Goal: Task Accomplishment & Management: Manage account settings

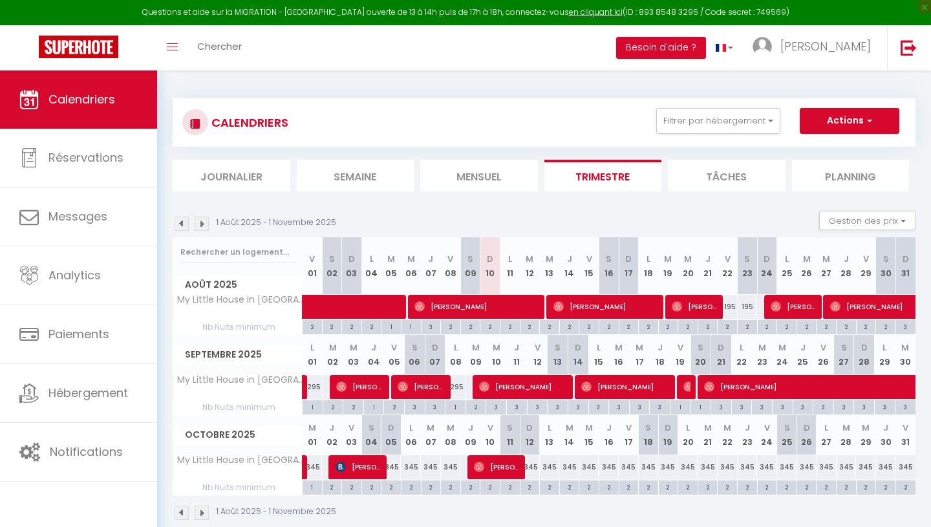
select select
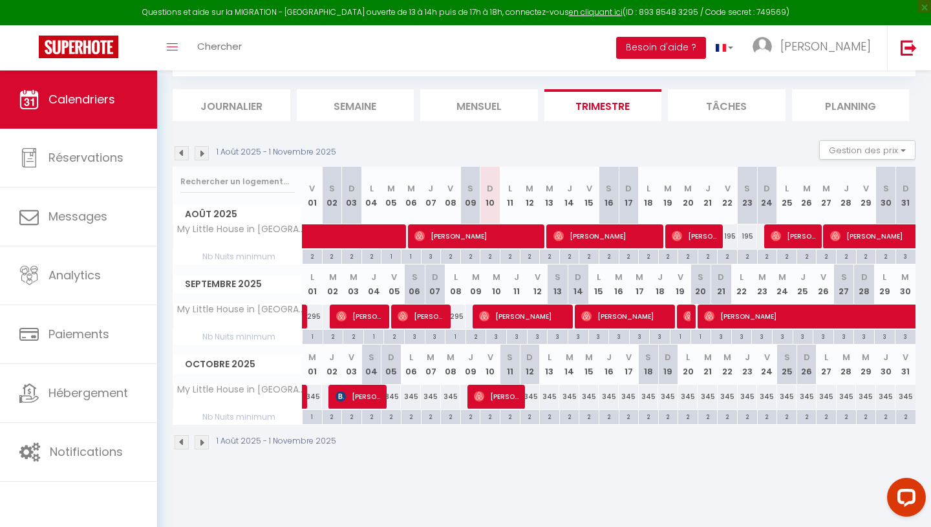
scroll to position [70, 0]
click at [698, 240] on span "[PERSON_NAME]" at bounding box center [695, 236] width 47 height 25
select select "OK"
select select "0"
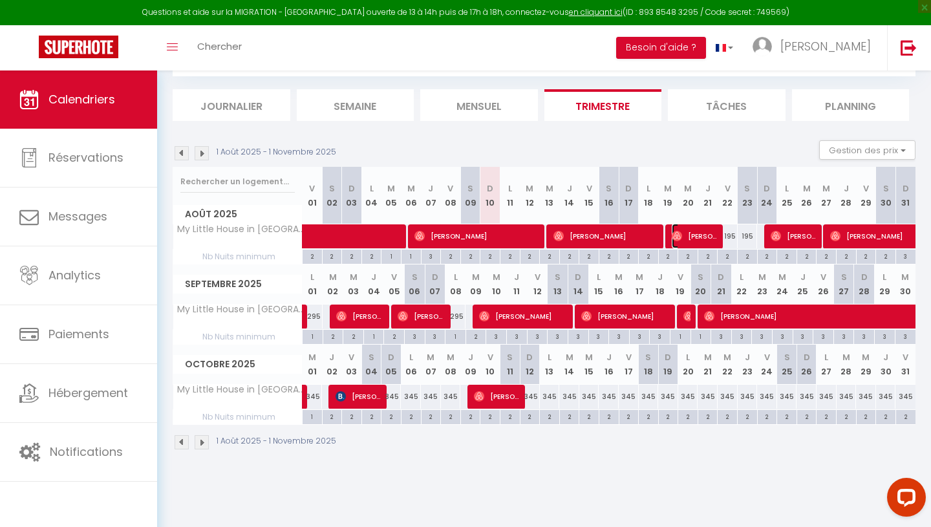
select select "0"
select select "1"
select select
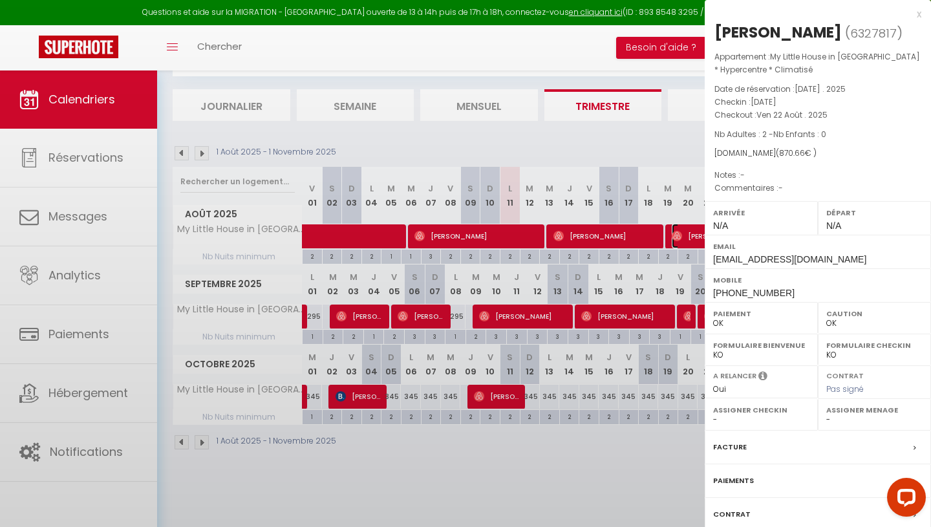
select select "35559"
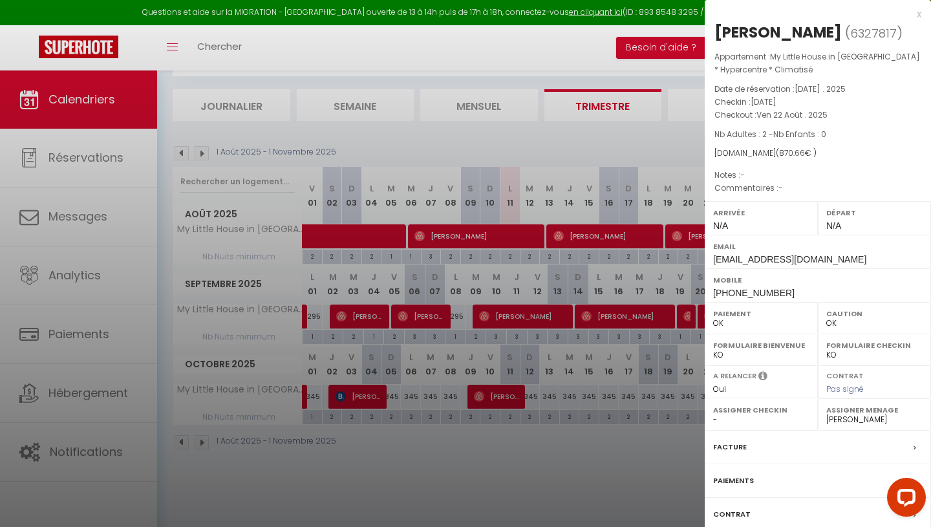
click at [431, 133] on div at bounding box center [465, 263] width 931 height 527
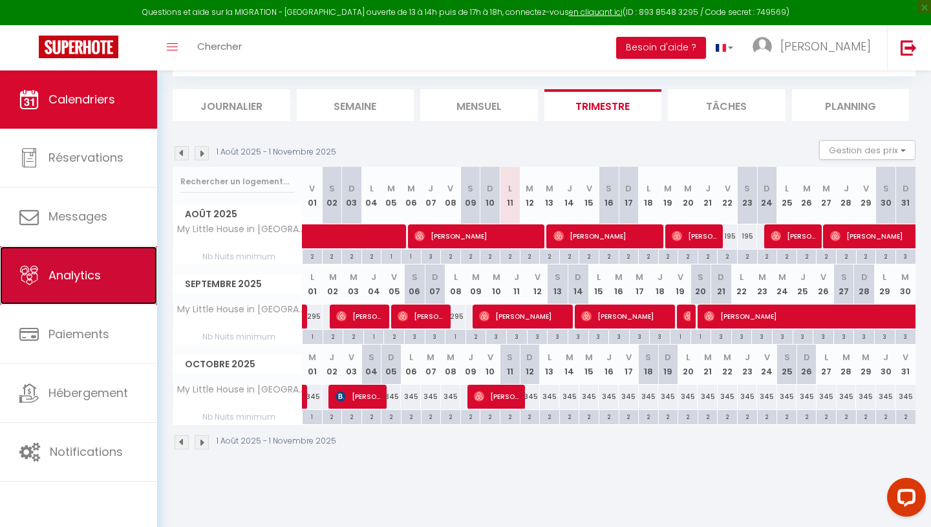
click at [88, 279] on span "Analytics" at bounding box center [74, 275] width 52 height 16
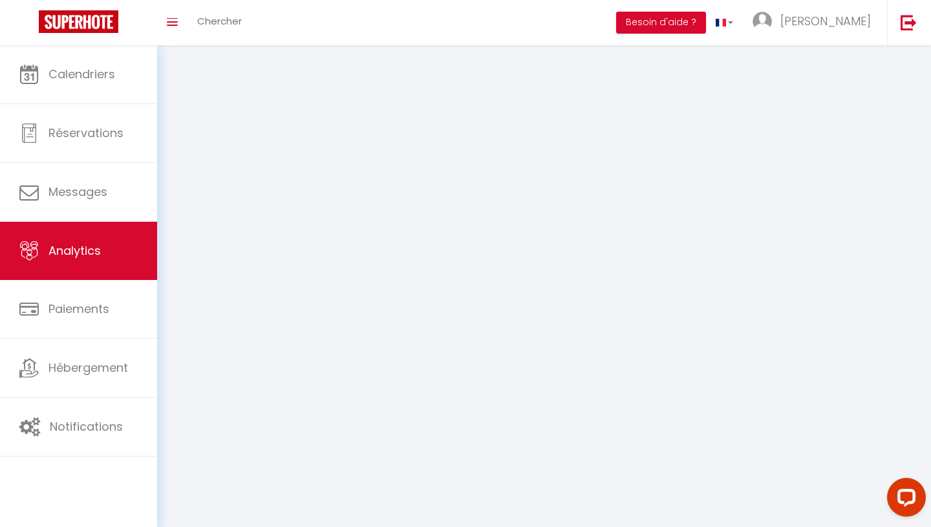
select select "2025"
select select "8"
